Goal: Task Accomplishment & Management: Complete application form

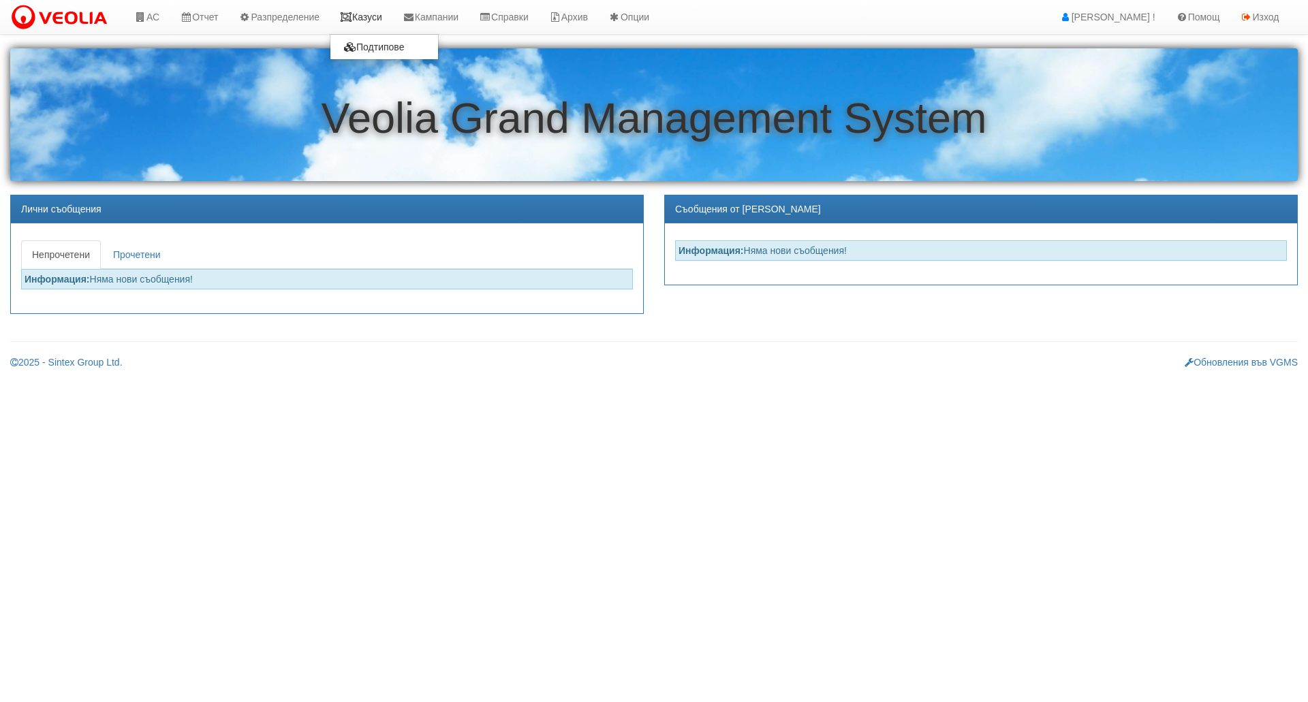
click at [379, 20] on link "Казуси" at bounding box center [361, 17] width 63 height 34
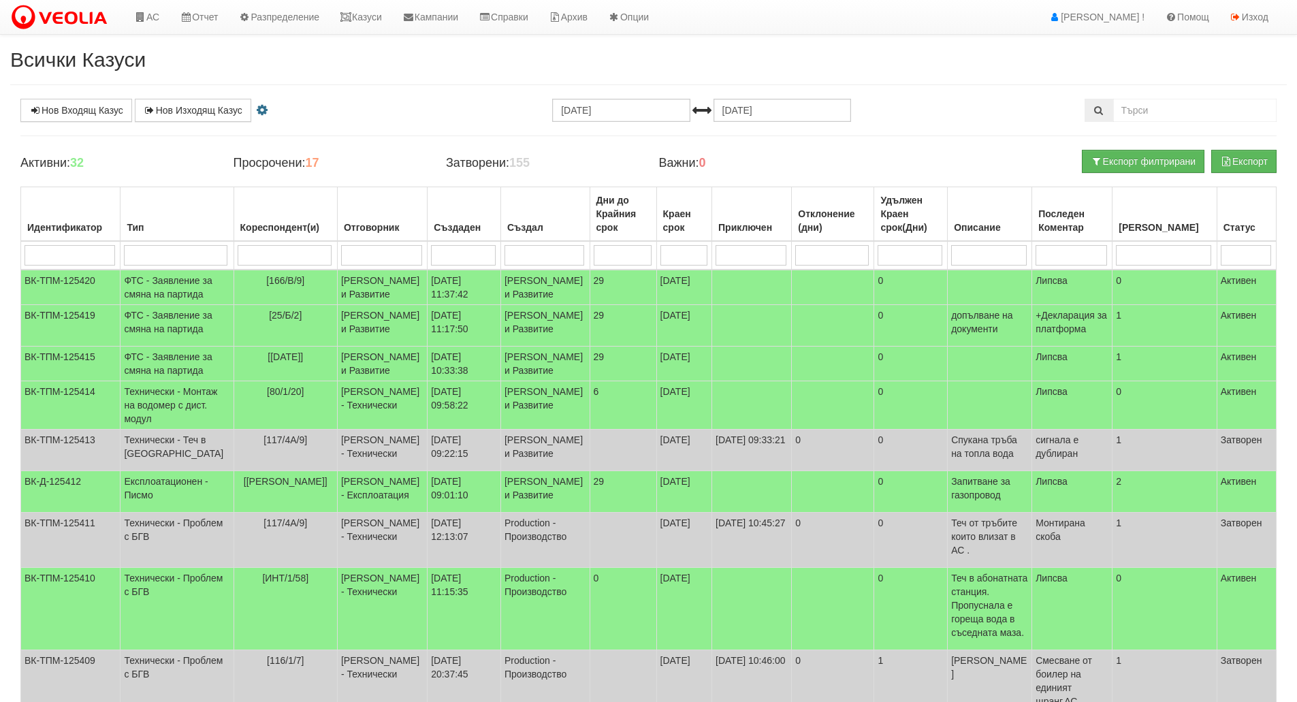
click at [169, 262] on input "search" at bounding box center [176, 255] width 104 height 20
type input "тех"
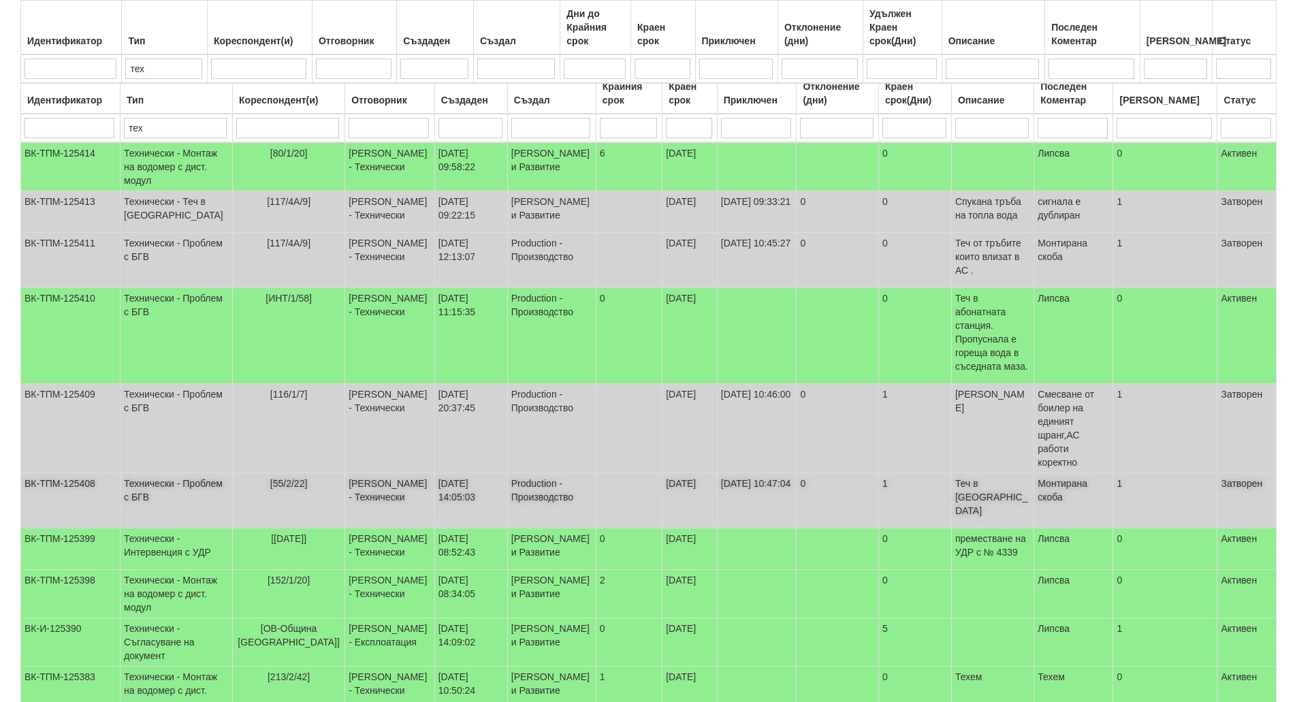
scroll to position [200, 0]
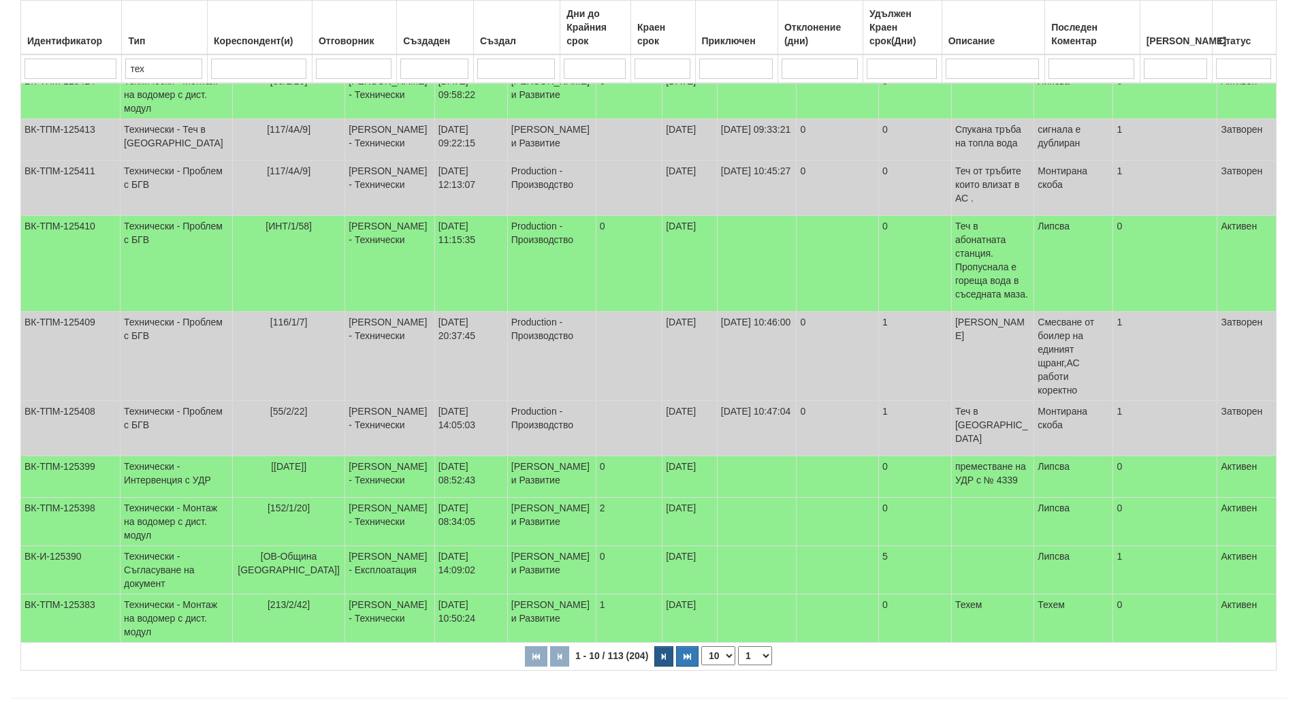
type input "тех"
click at [663, 653] on icon "button" at bounding box center [664, 656] width 4 height 7
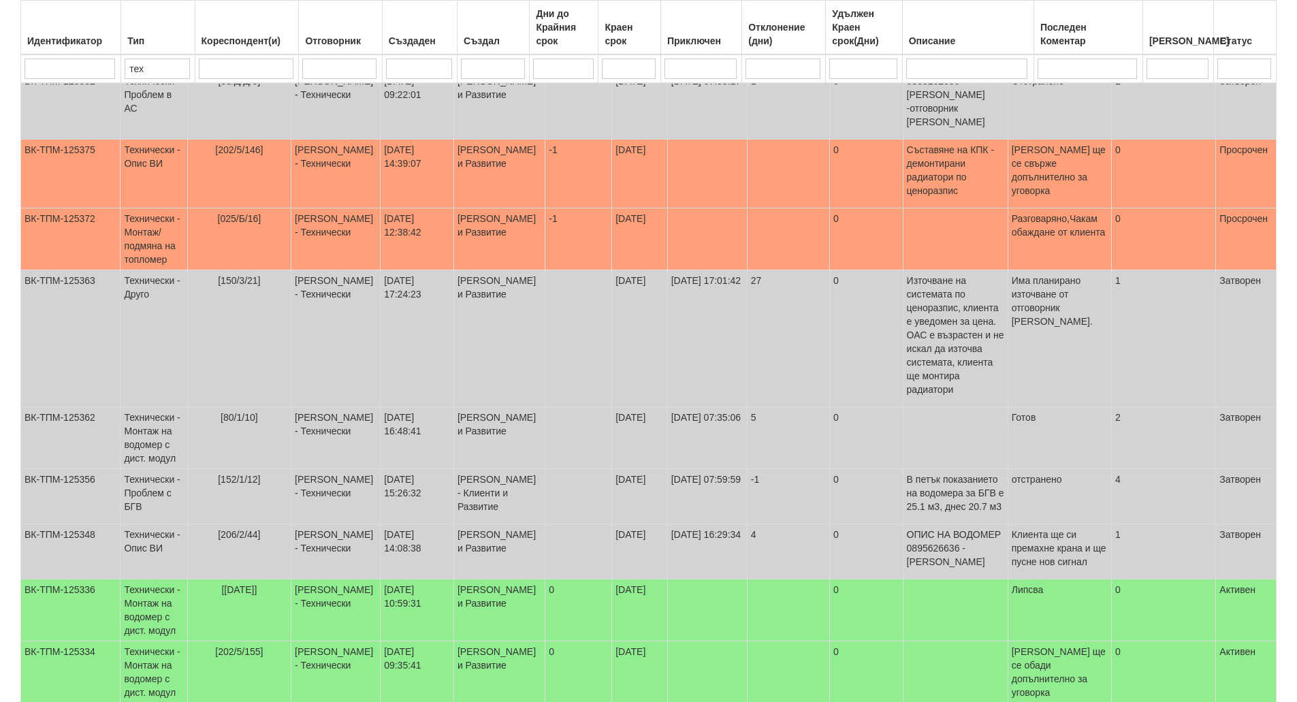
scroll to position [315, 0]
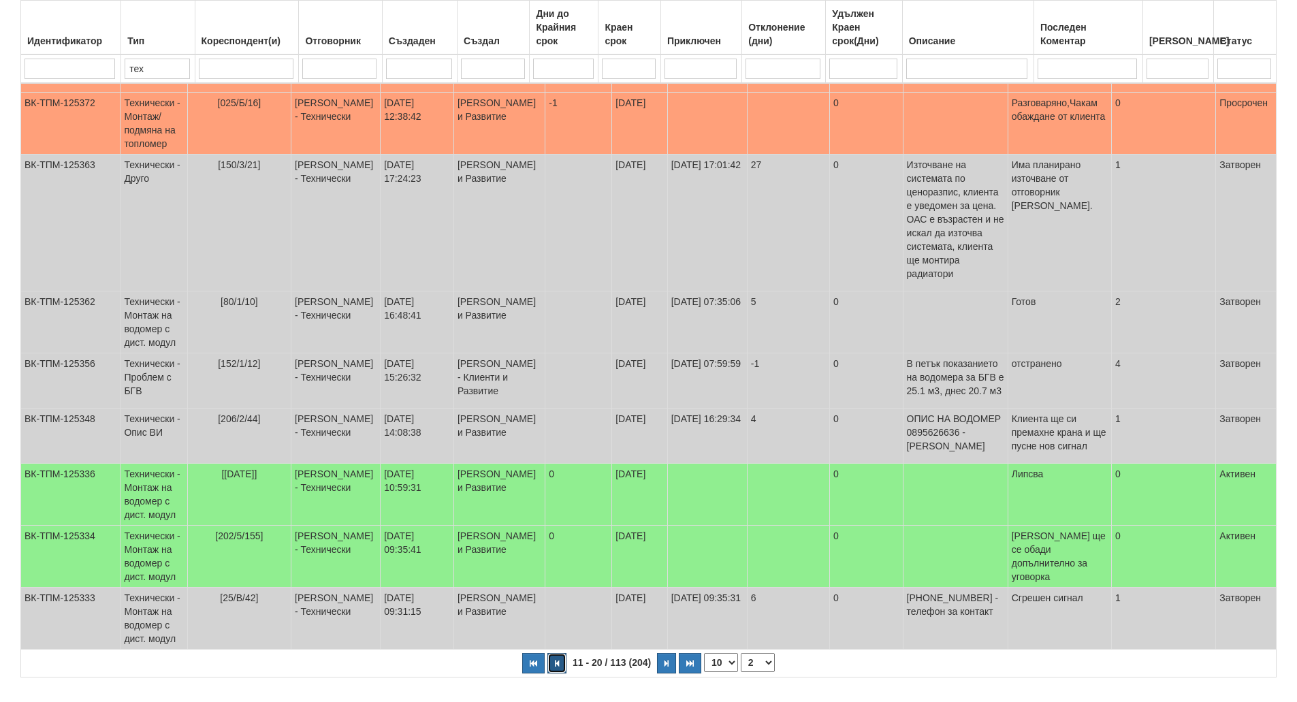
click at [554, 653] on button "button" at bounding box center [557, 663] width 19 height 20
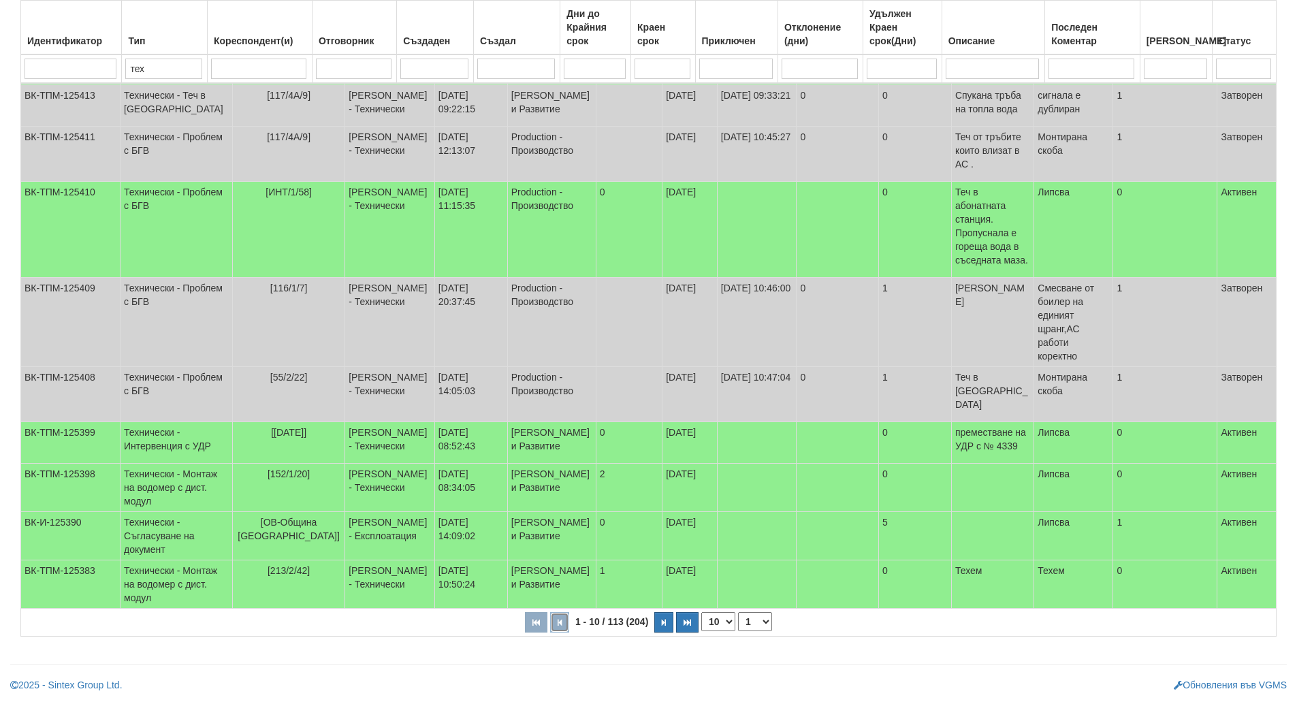
scroll to position [200, 0]
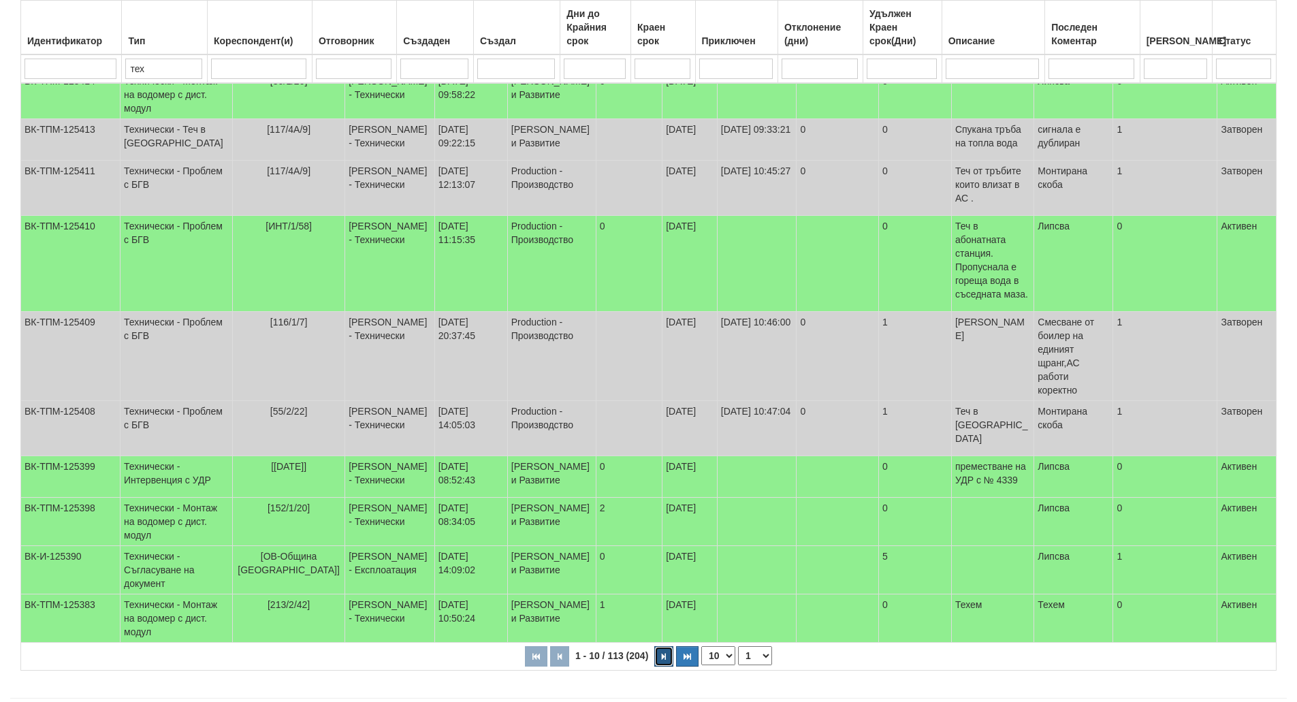
click at [662, 653] on icon "button" at bounding box center [664, 656] width 4 height 7
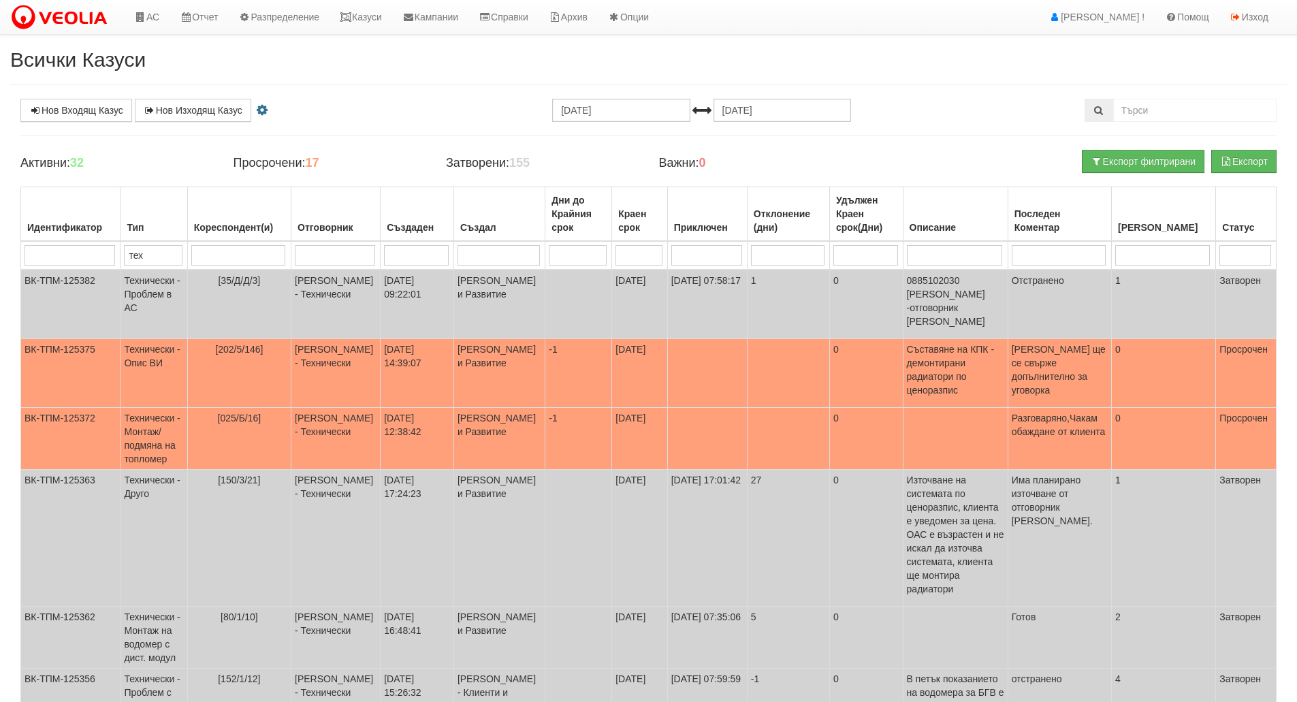
scroll to position [315, 0]
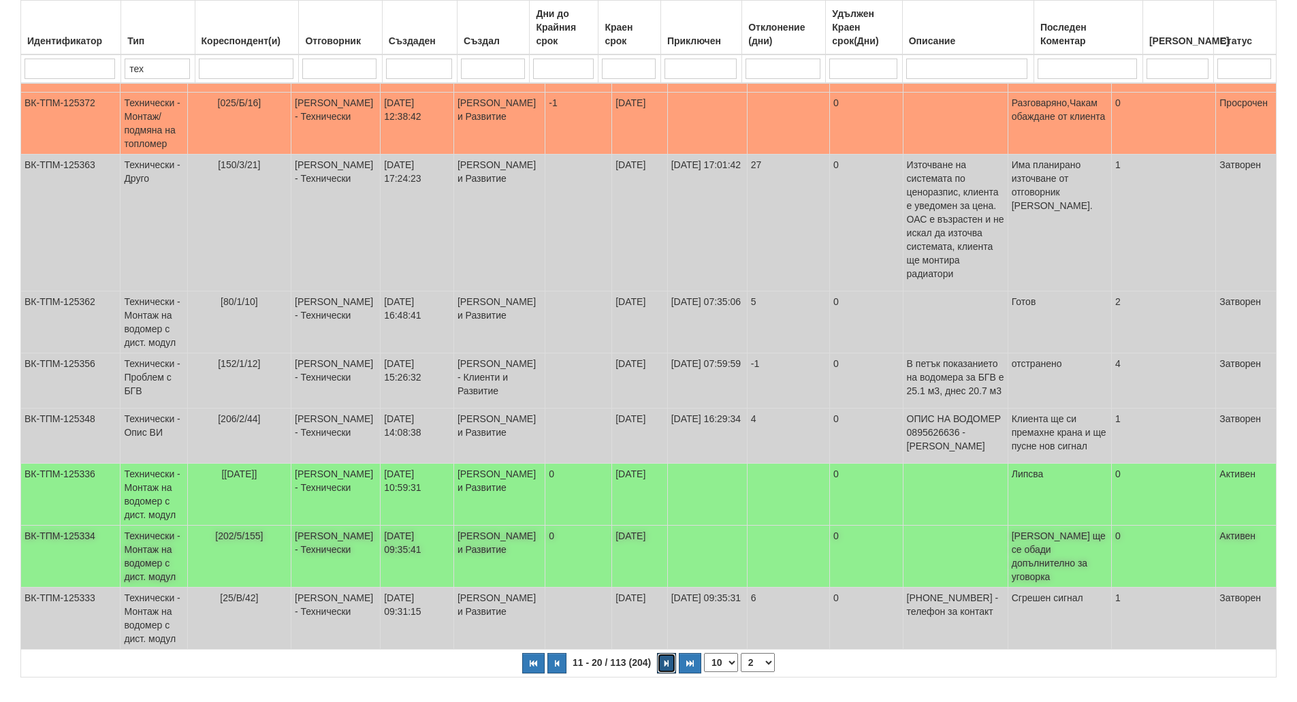
click at [662, 653] on button "button" at bounding box center [666, 663] width 19 height 20
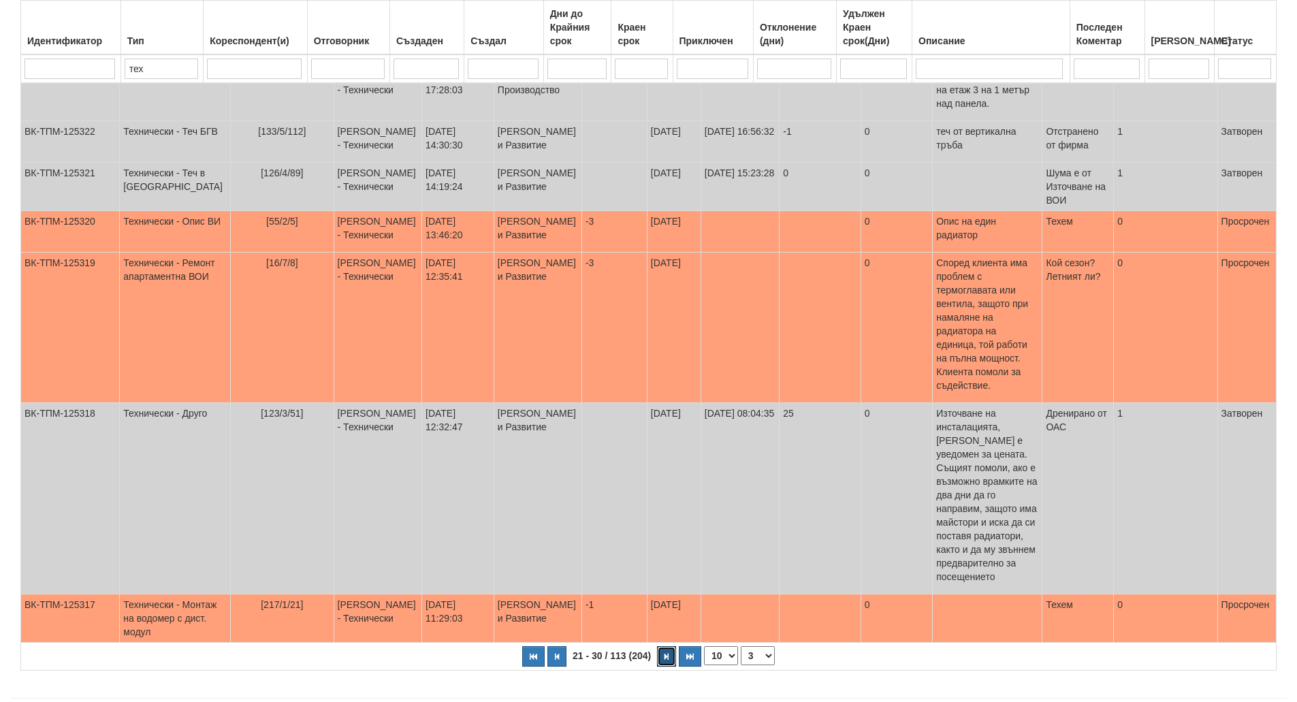
click at [662, 646] on button "button" at bounding box center [666, 656] width 19 height 20
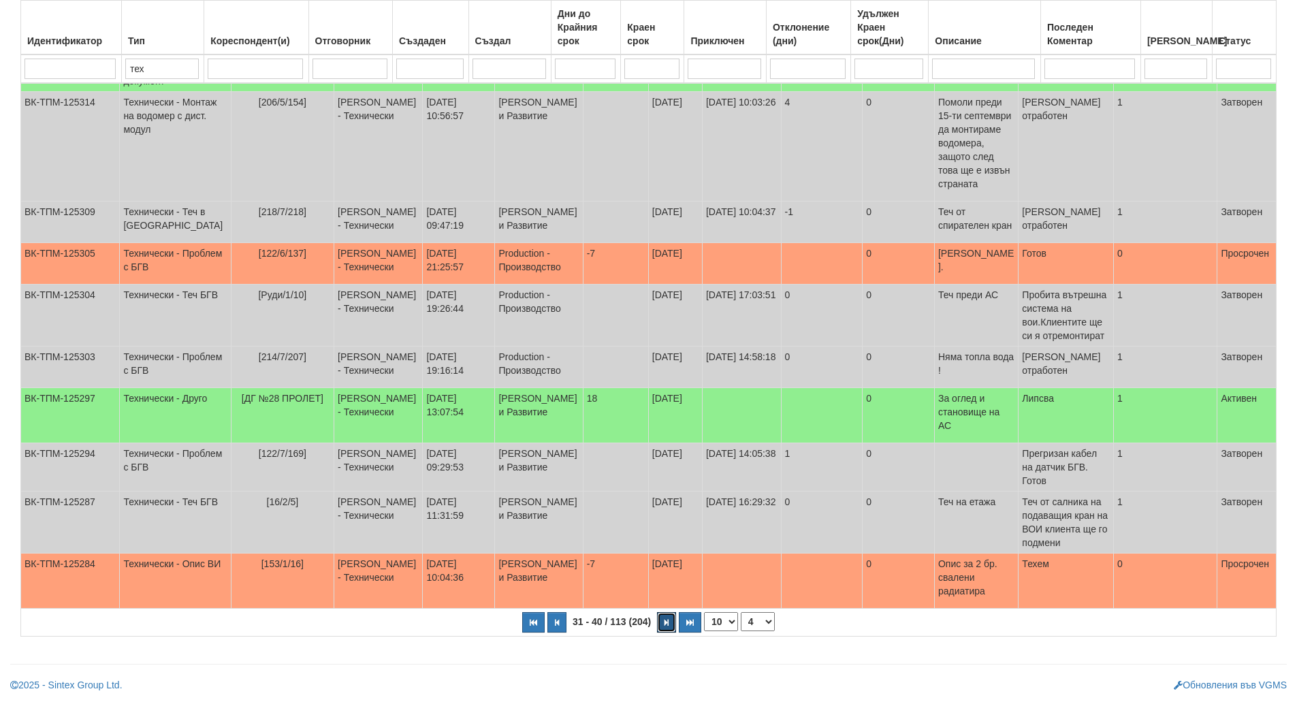
click at [662, 625] on button "button" at bounding box center [666, 622] width 19 height 20
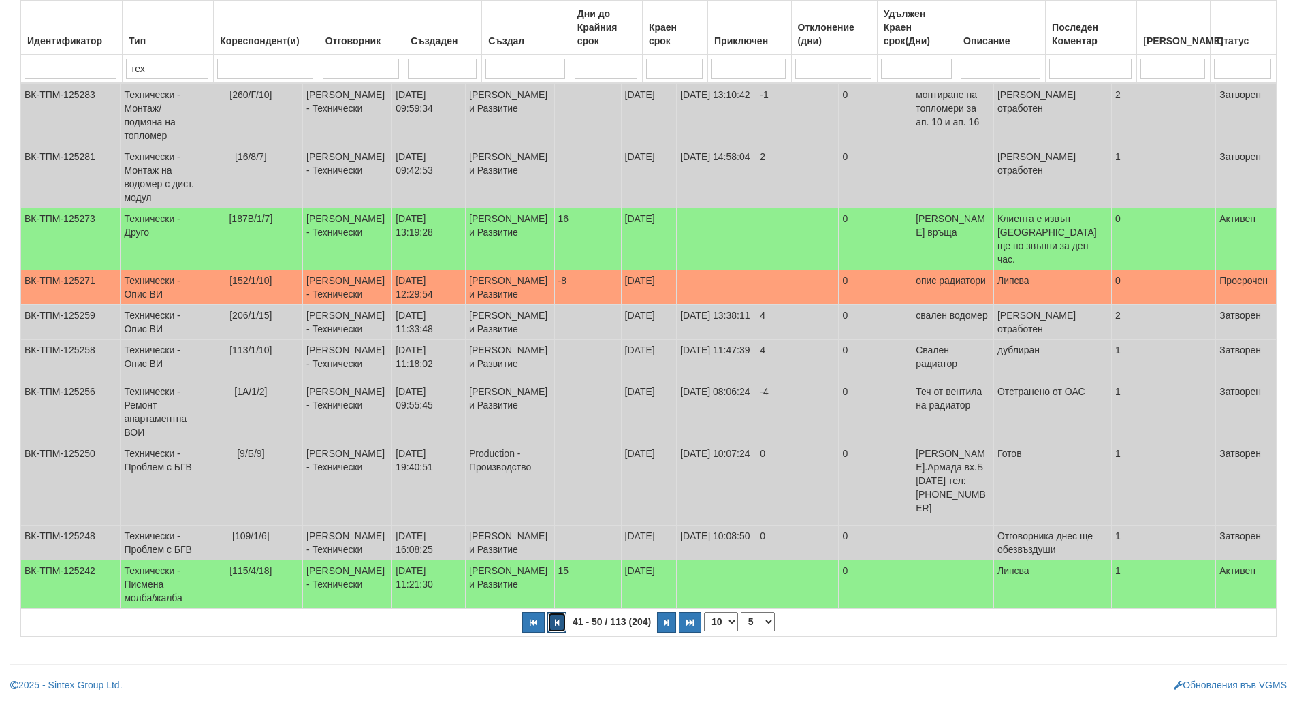
click at [551, 617] on button "button" at bounding box center [557, 622] width 19 height 20
select select "4"
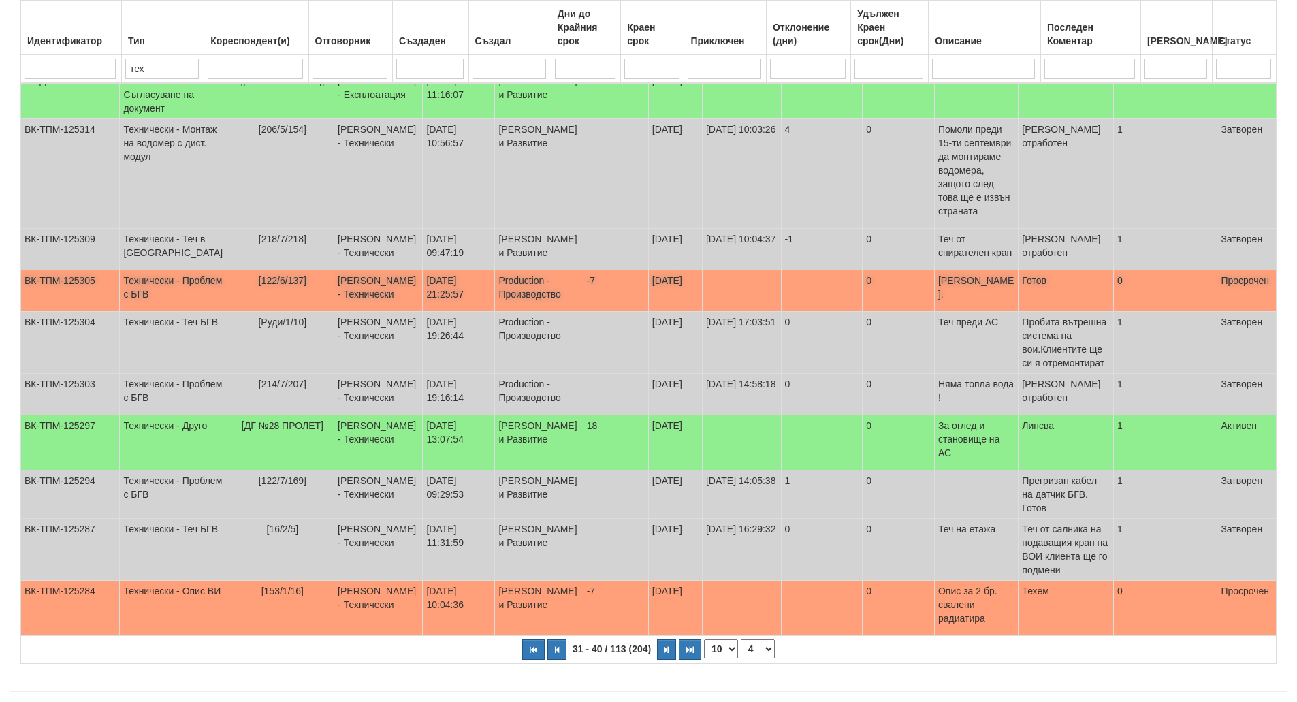
click at [259, 286] on span "[122/6/137]" at bounding box center [283, 280] width 48 height 11
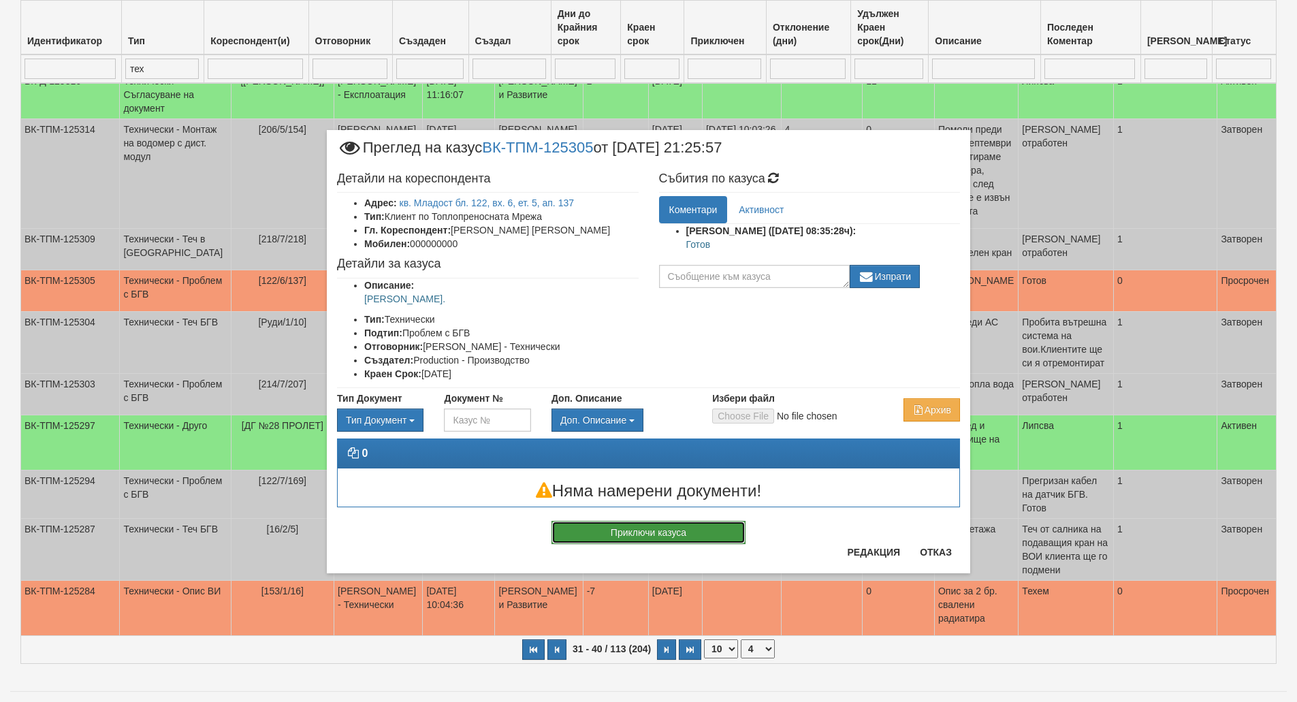
click at [684, 525] on button "Приключи казуса" at bounding box center [649, 532] width 194 height 23
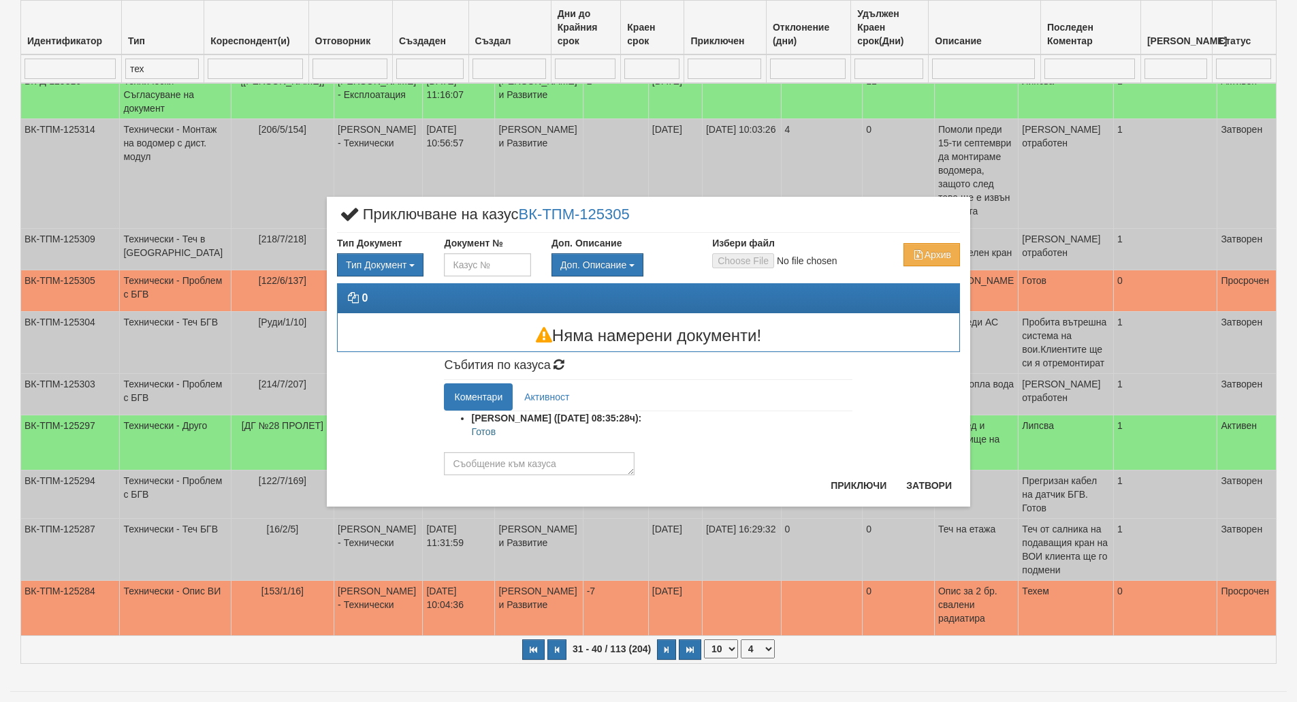
click at [481, 432] on p "Готов" at bounding box center [661, 432] width 381 height 14
copy p "Готов"
click at [503, 458] on textarea at bounding box center [539, 463] width 191 height 23
paste textarea "Готов"
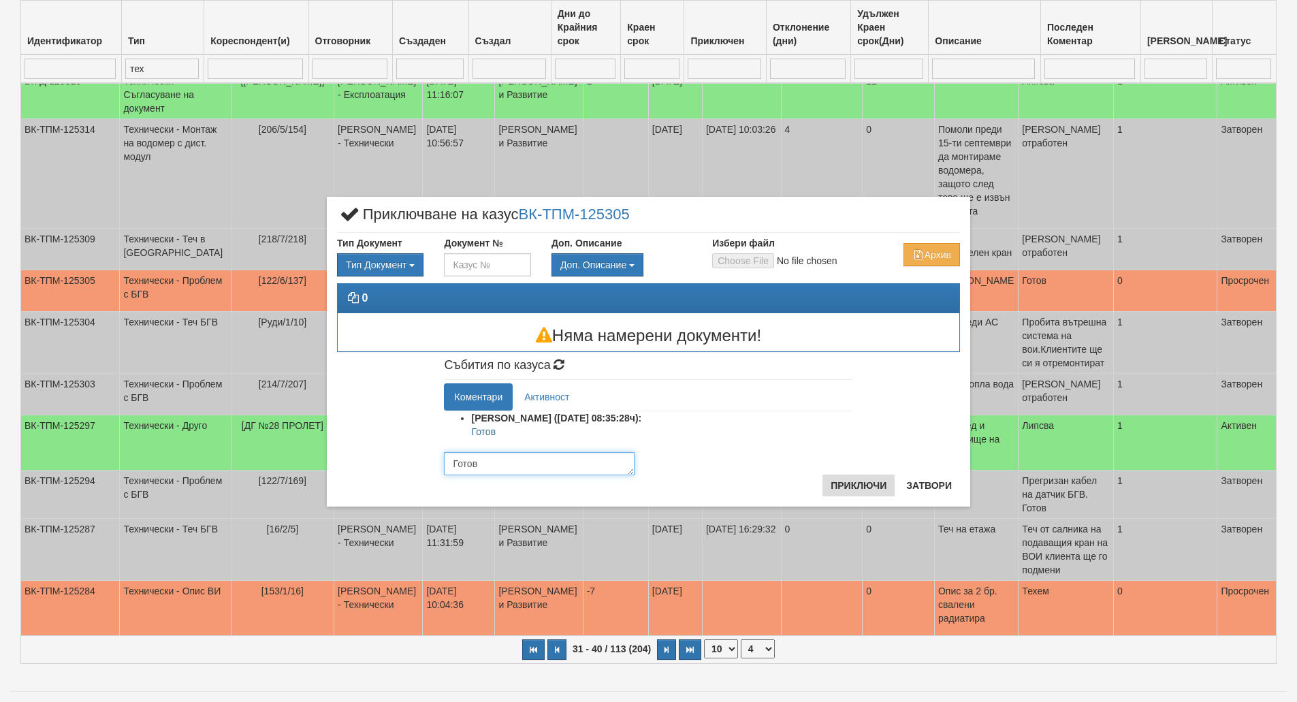
type textarea "Готов"
click at [857, 488] on button "Приключи" at bounding box center [859, 486] width 72 height 22
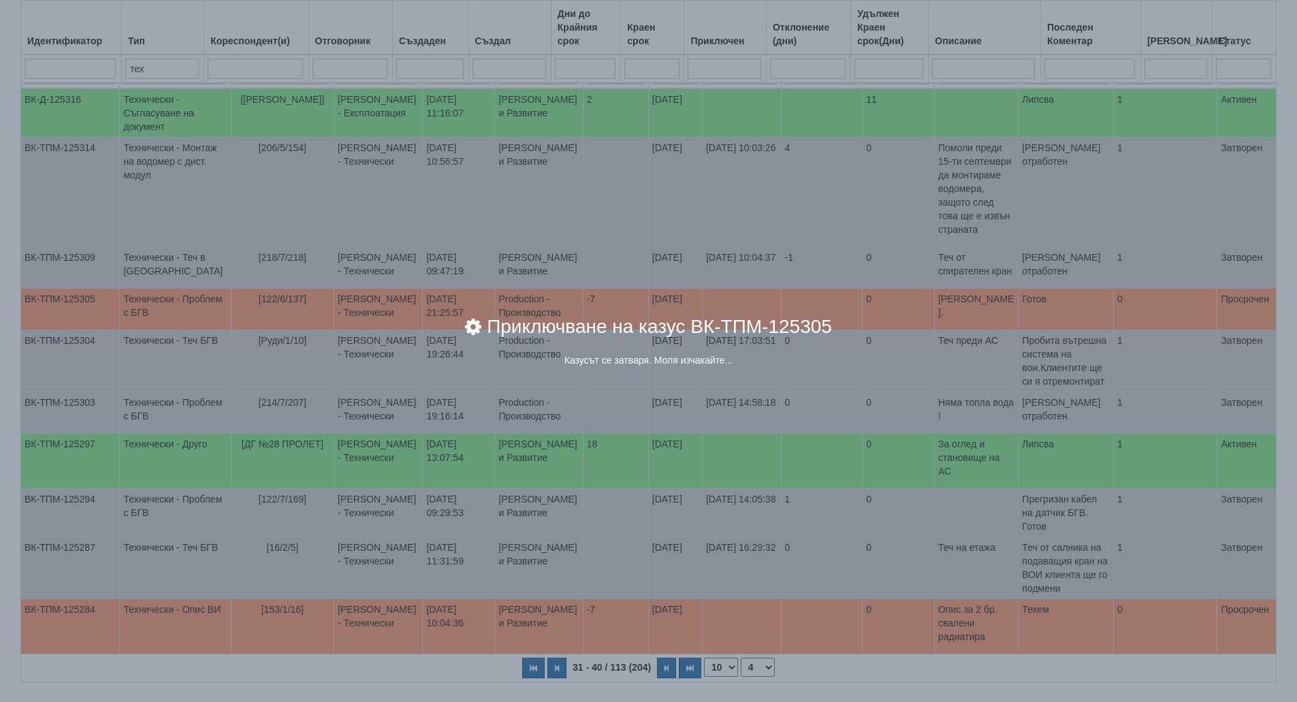
scroll to position [247, 0]
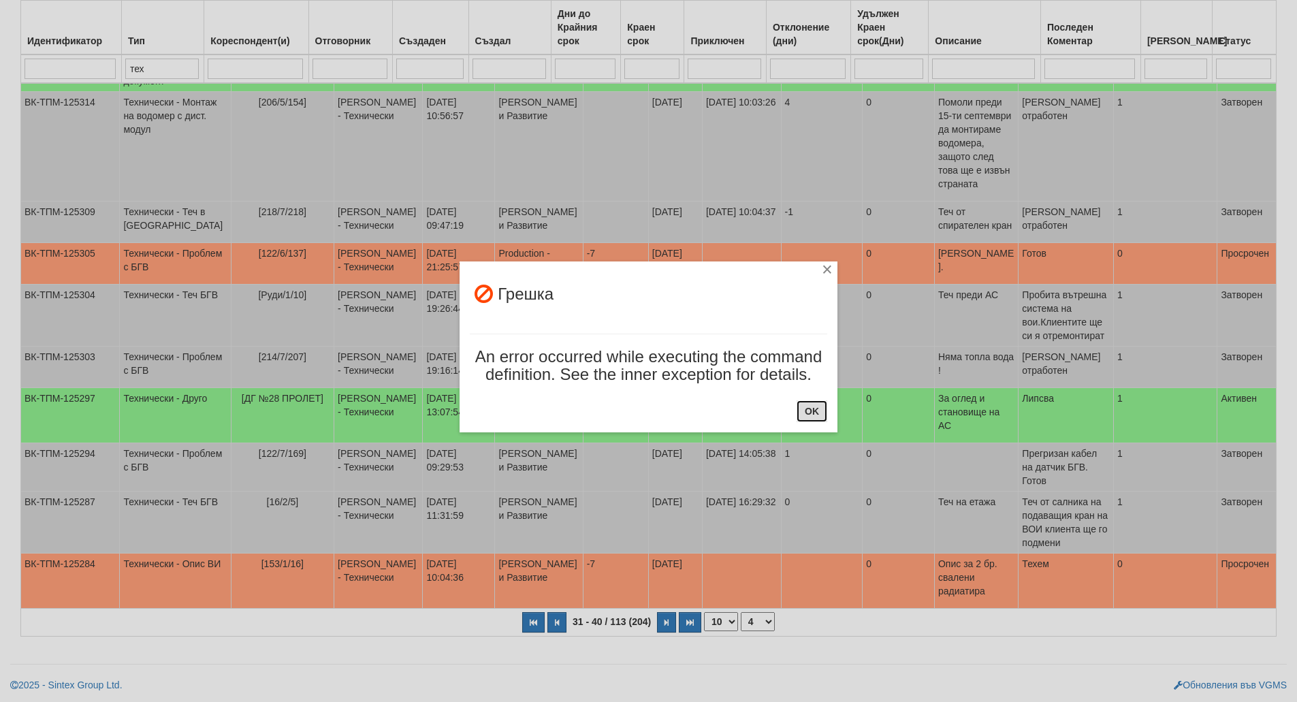
click at [805, 408] on button "OK" at bounding box center [812, 411] width 31 height 22
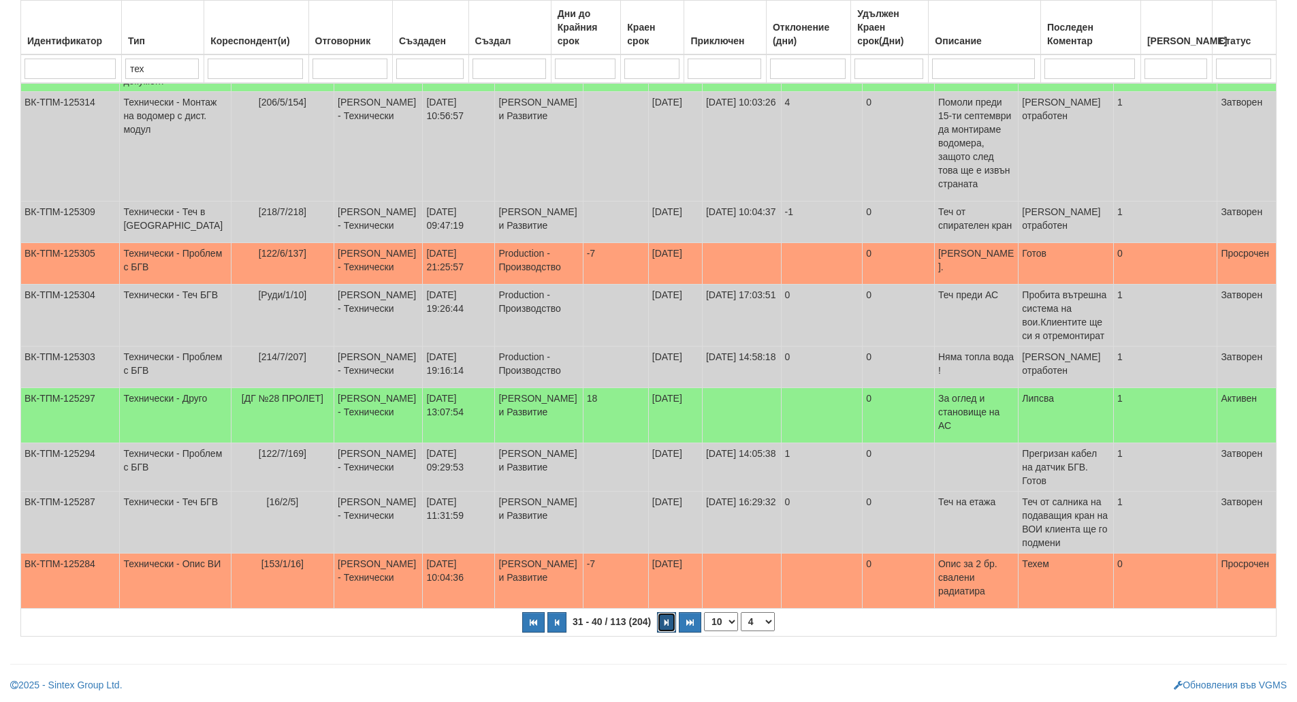
click at [663, 619] on button "button" at bounding box center [666, 622] width 19 height 20
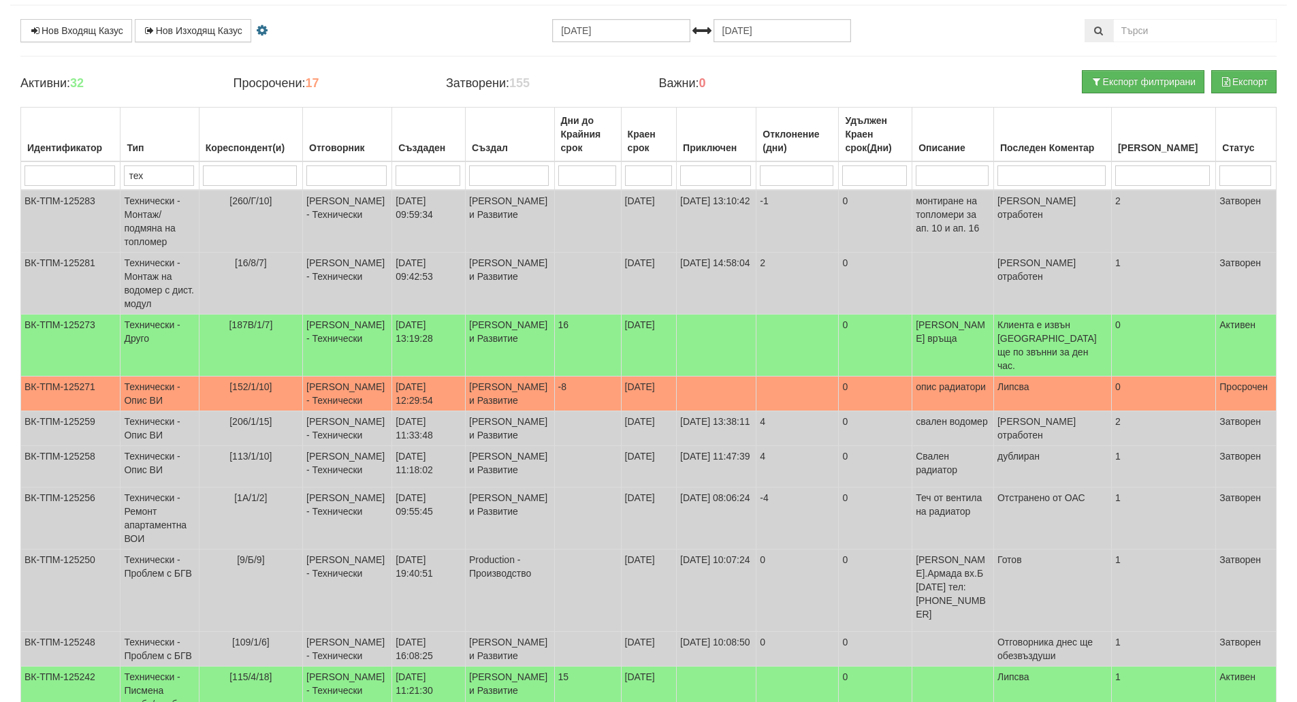
scroll to position [200, 0]
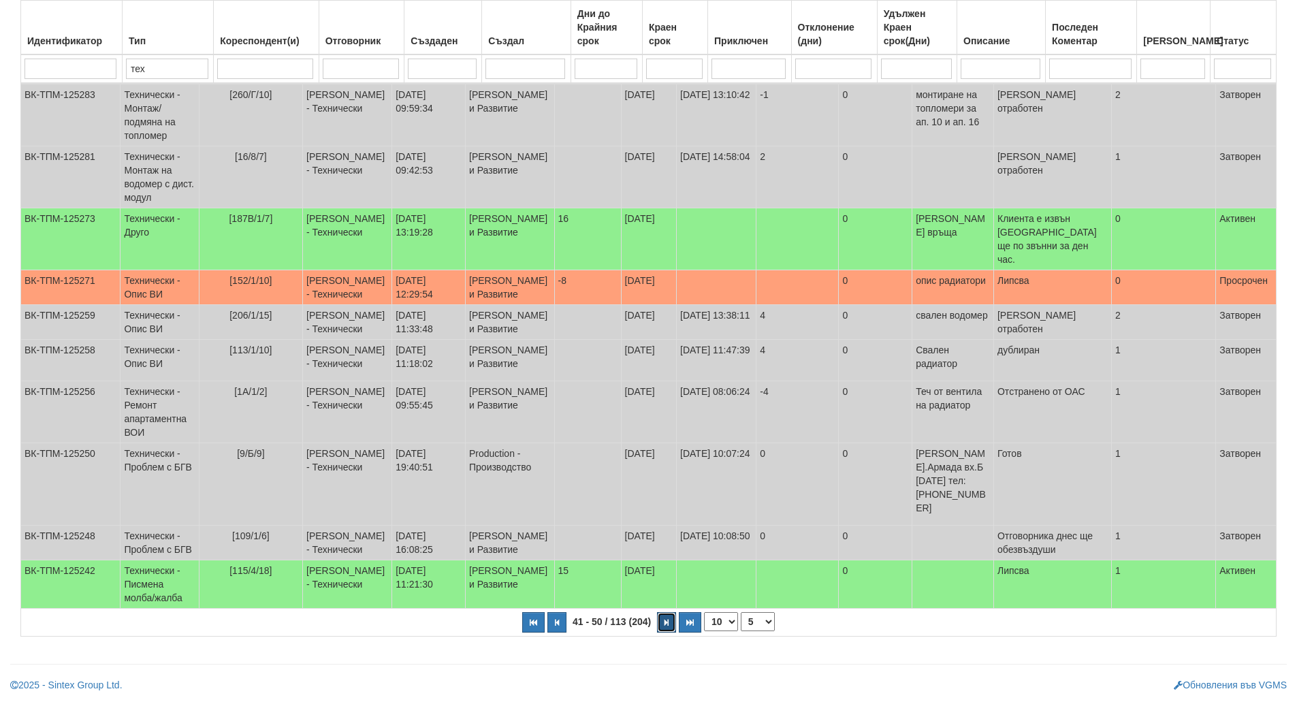
click at [662, 632] on button "button" at bounding box center [666, 622] width 19 height 20
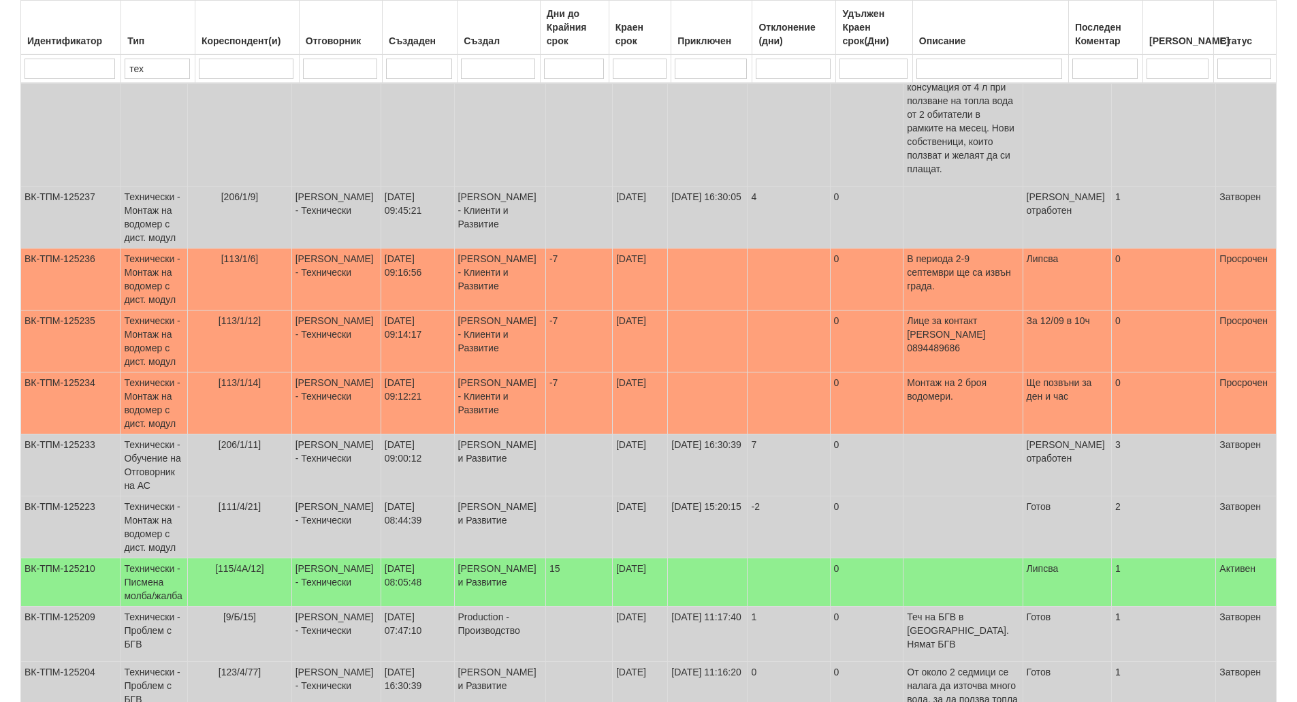
scroll to position [315, 0]
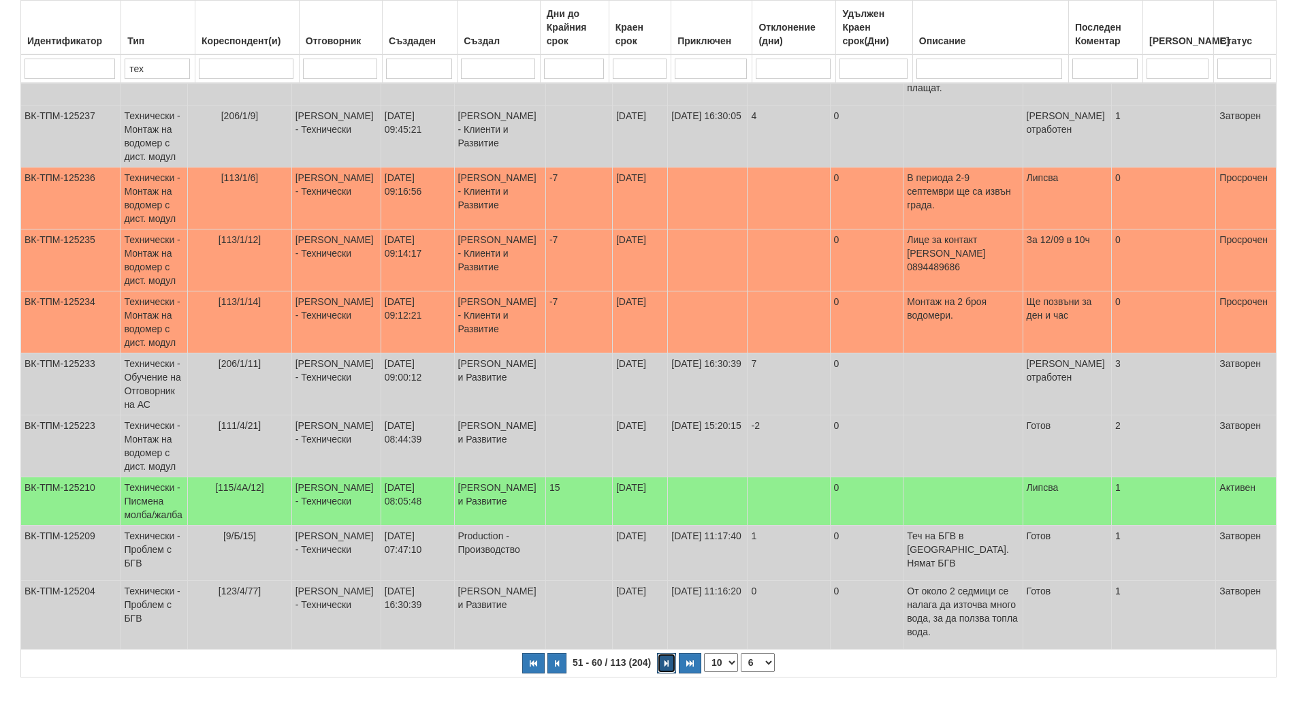
click at [661, 653] on button "button" at bounding box center [666, 663] width 19 height 20
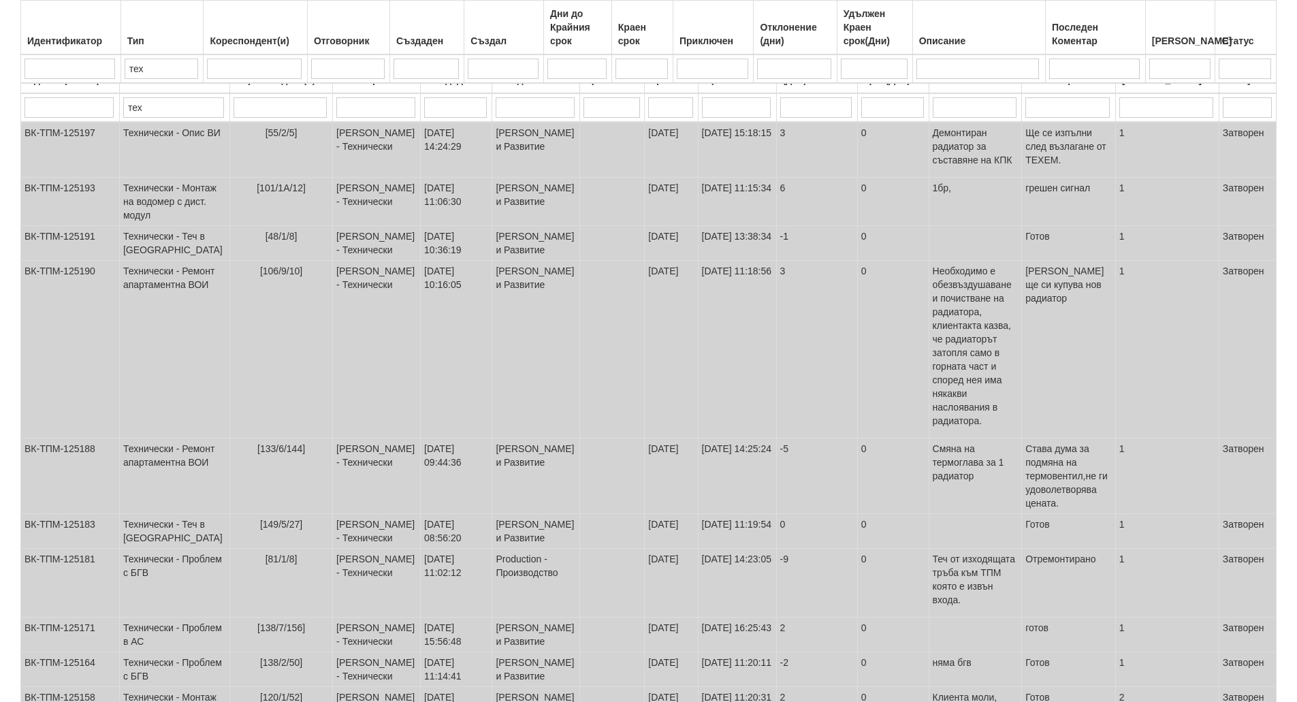
scroll to position [336, 0]
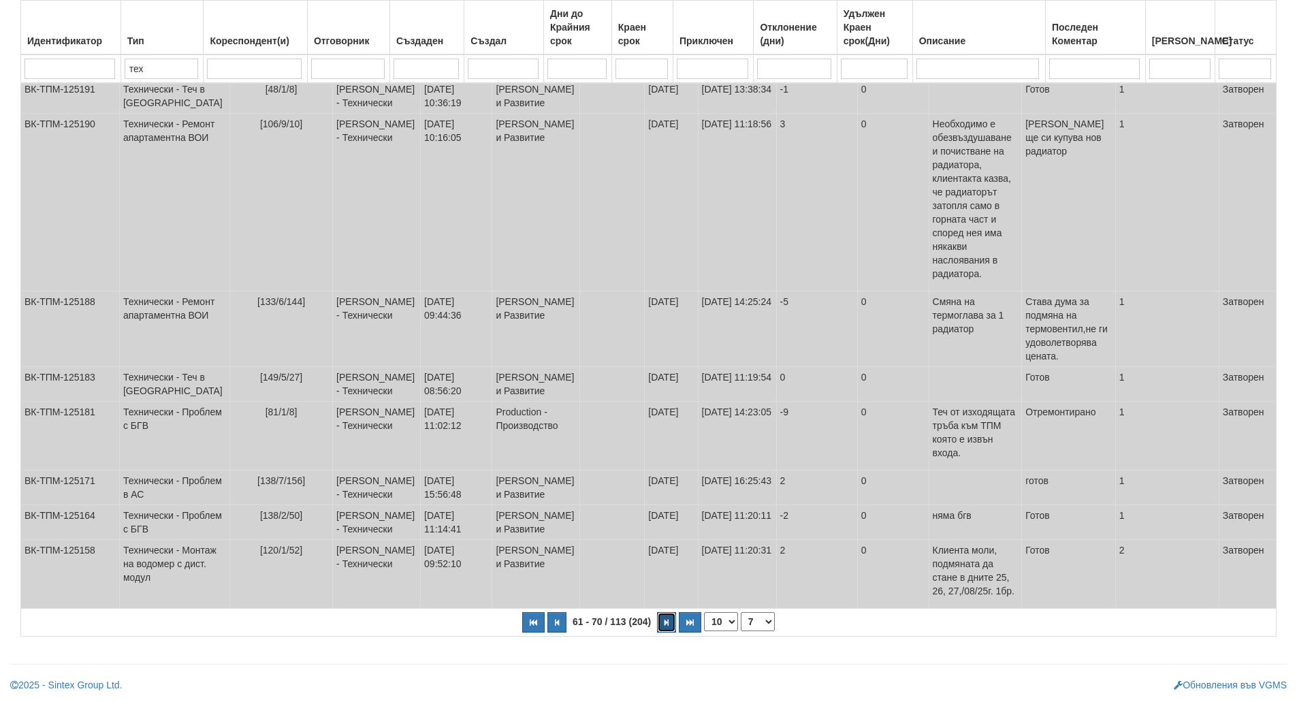
click at [665, 630] on button "button" at bounding box center [666, 622] width 19 height 20
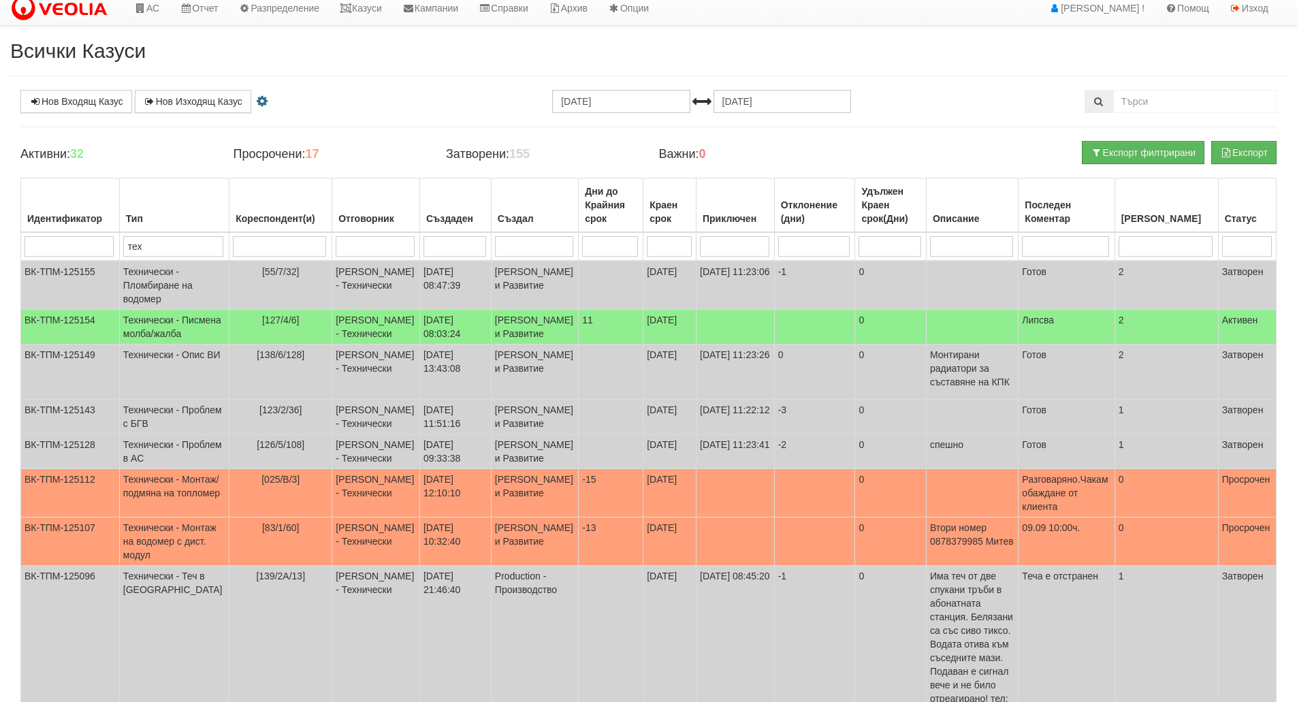
scroll to position [0, 0]
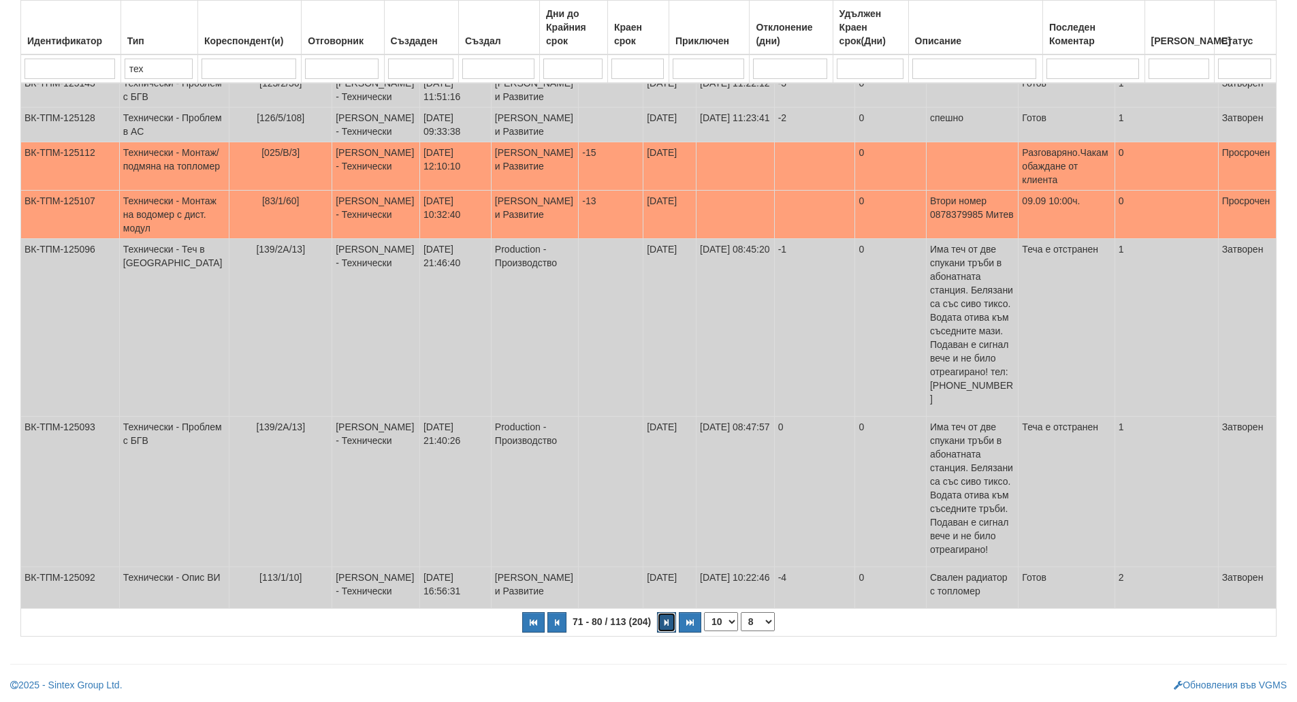
click at [666, 630] on button "button" at bounding box center [666, 622] width 19 height 20
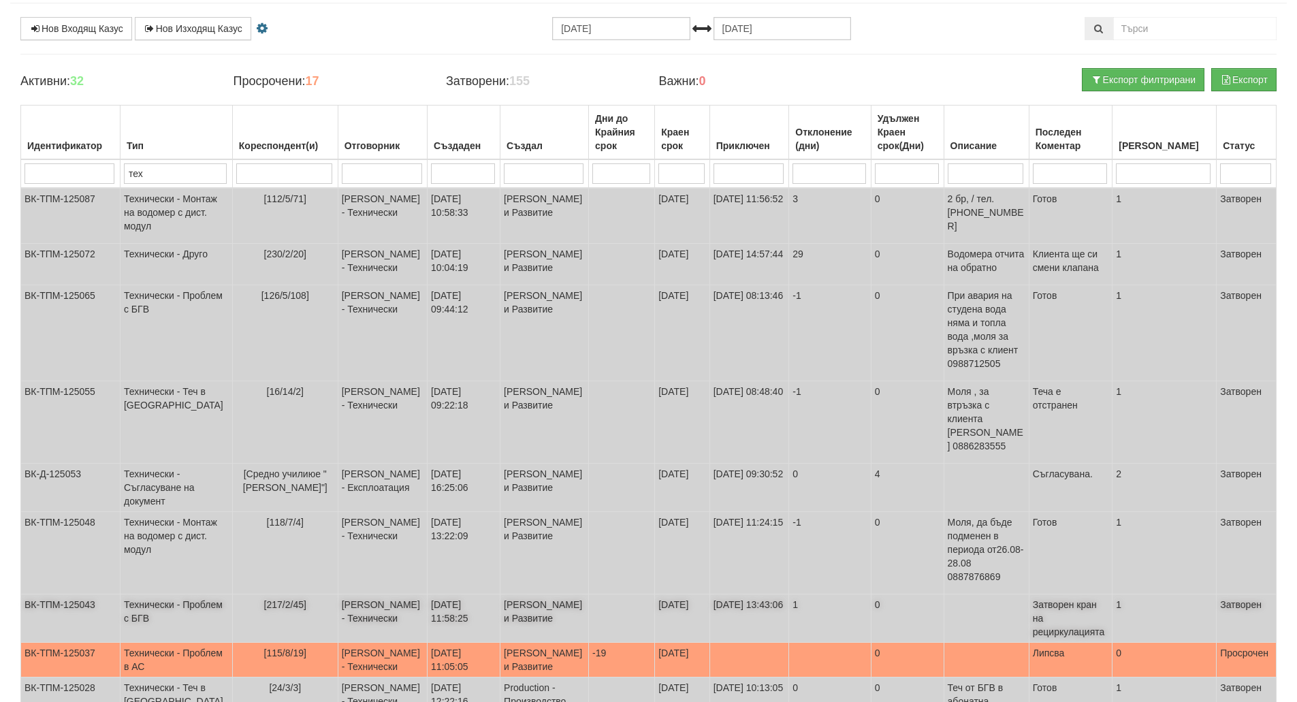
scroll to position [220, 0]
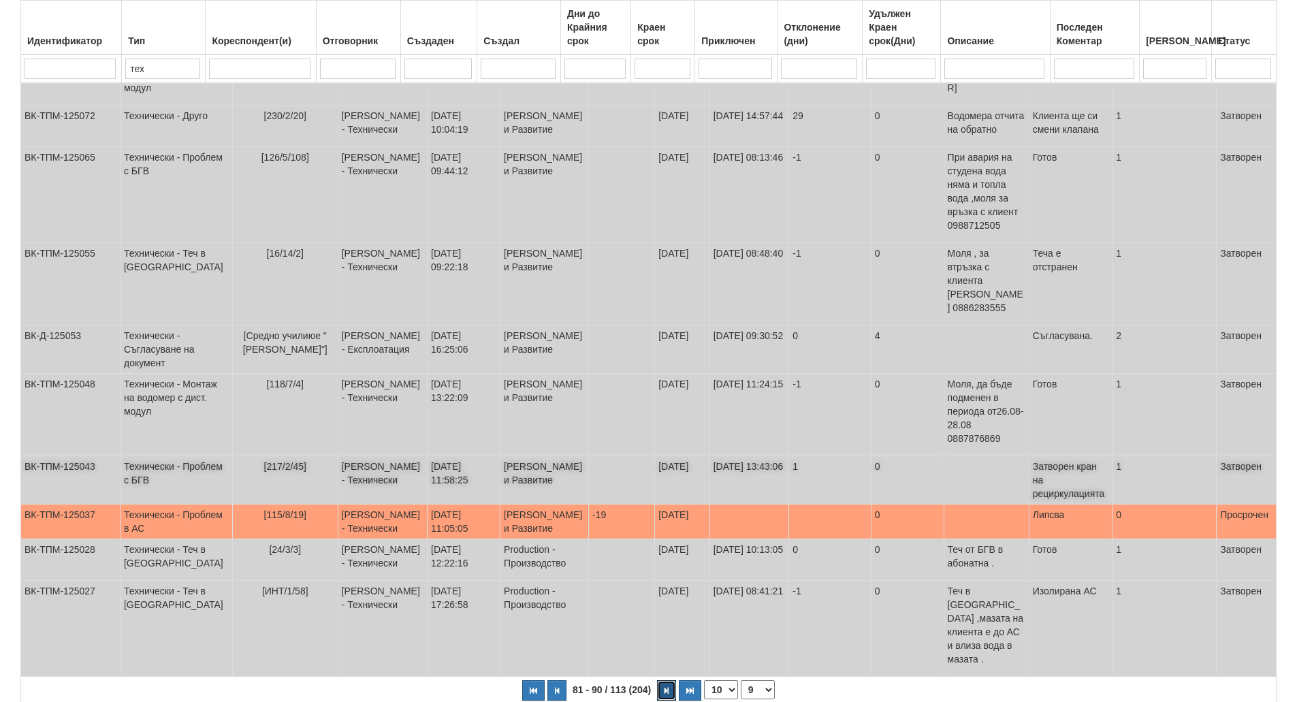
click at [666, 680] on button "button" at bounding box center [666, 690] width 19 height 20
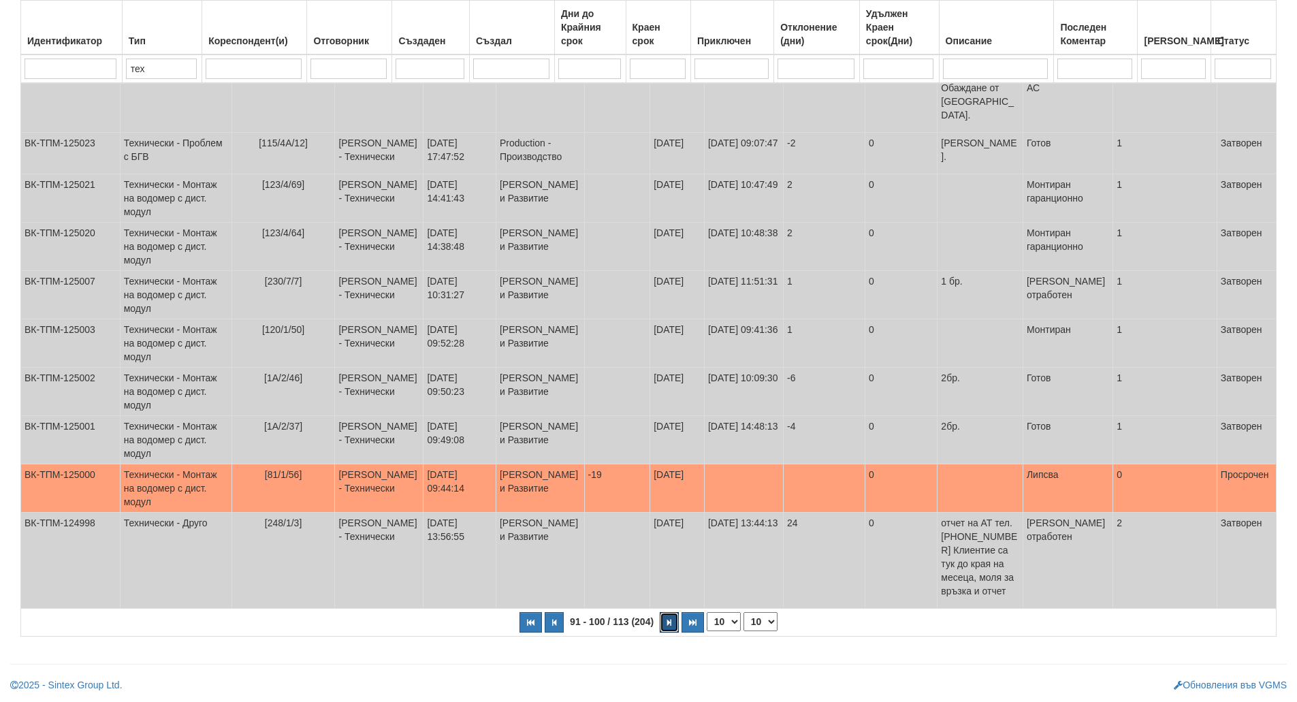
scroll to position [0, 0]
click at [666, 631] on button "button" at bounding box center [669, 622] width 19 height 20
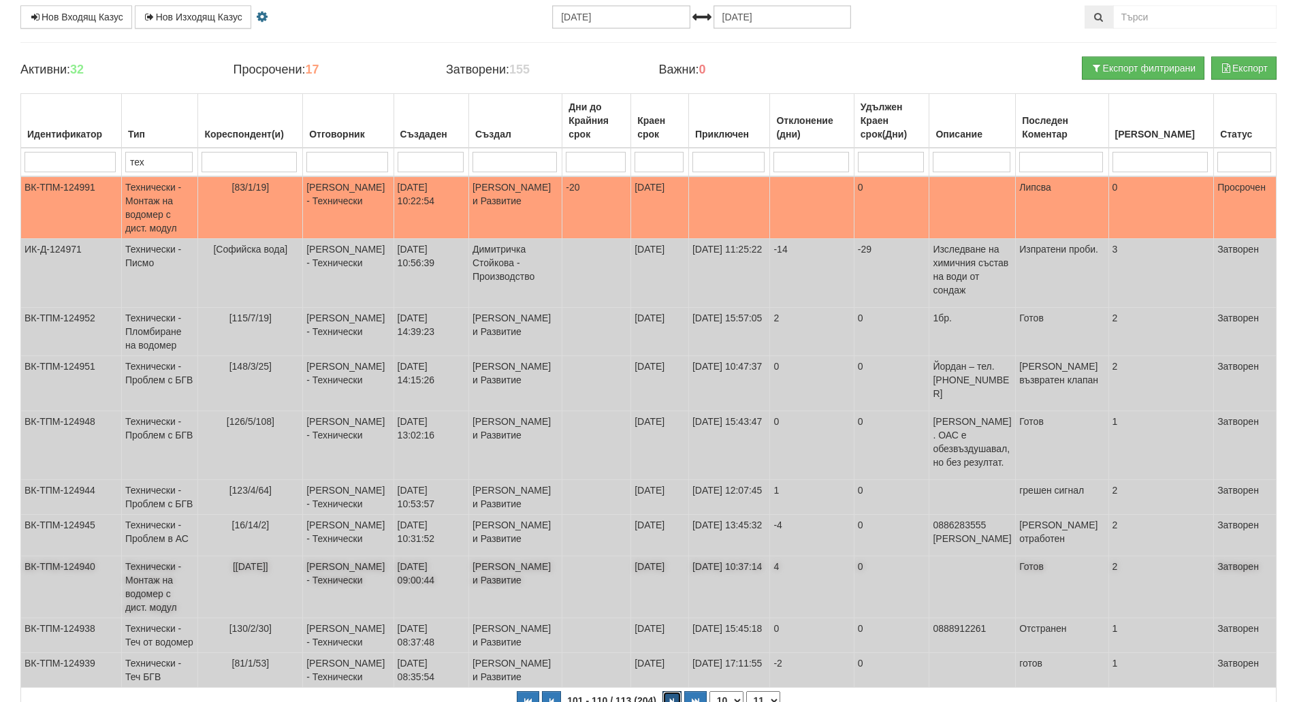
scroll to position [186, 0]
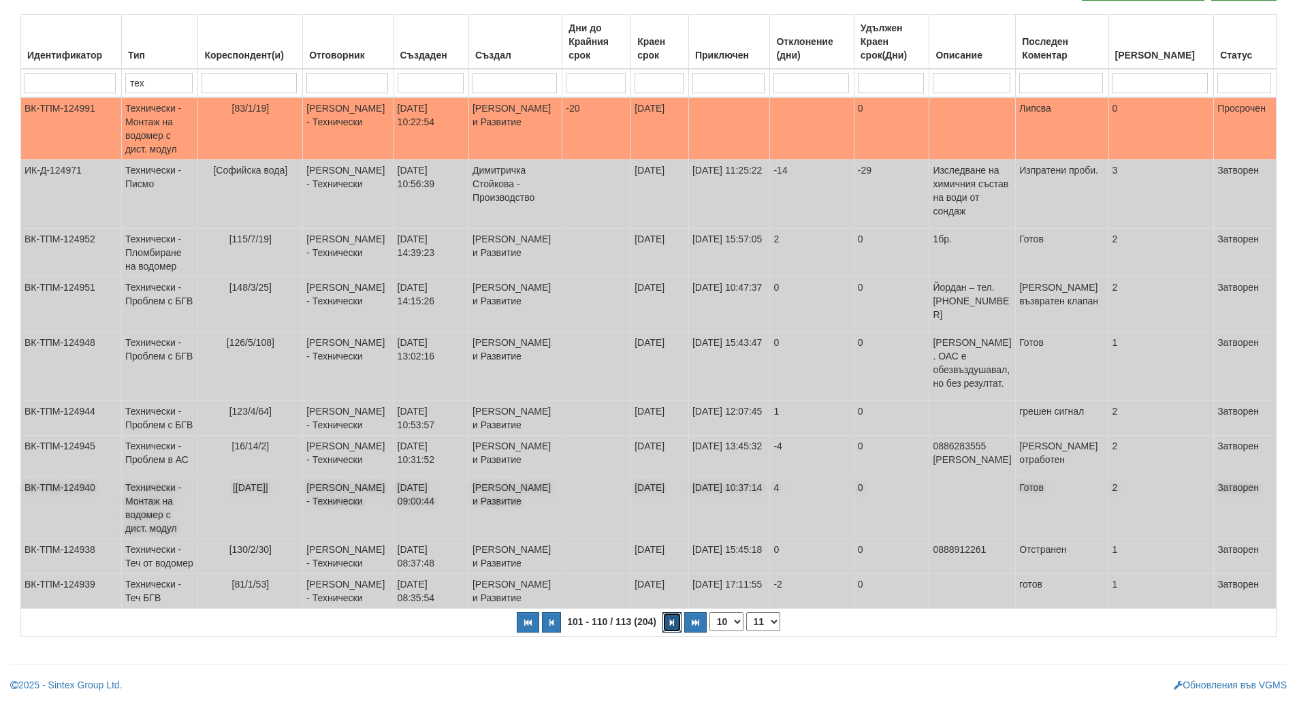
click at [666, 631] on button "button" at bounding box center [672, 622] width 19 height 20
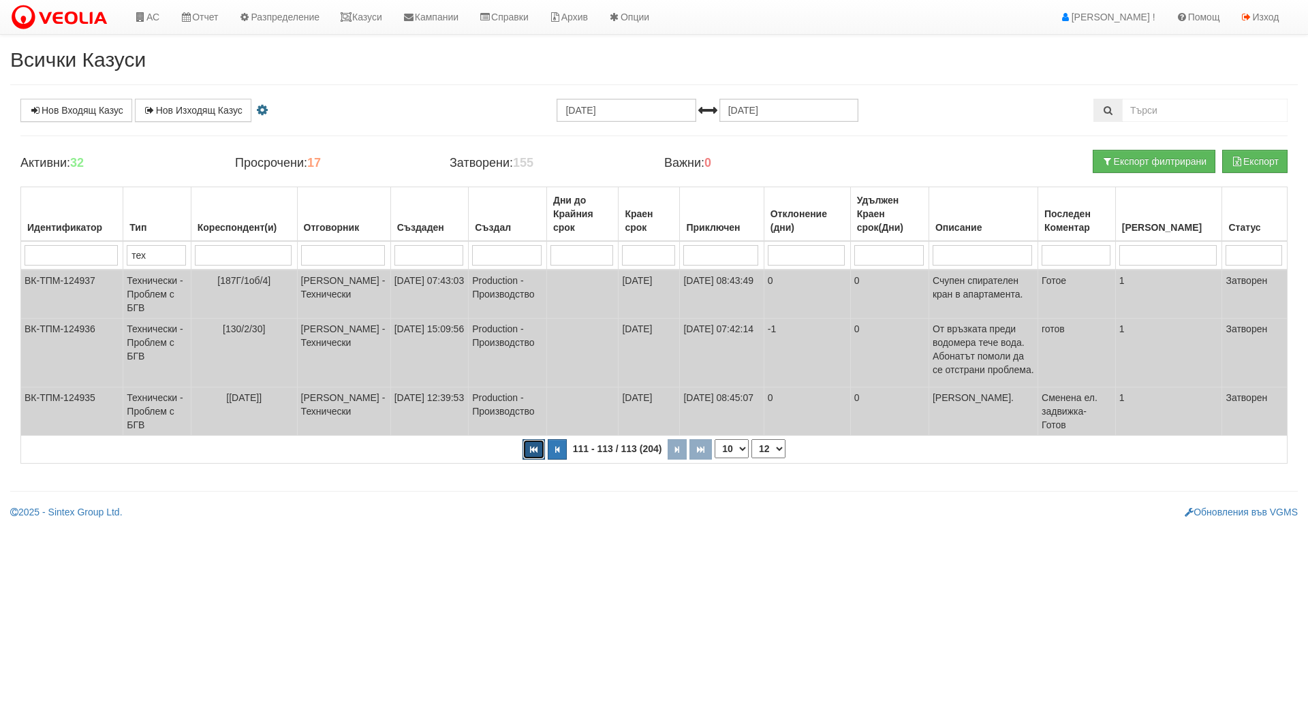
click at [531, 455] on button "button" at bounding box center [533, 449] width 22 height 20
select select "1"
